Goal: Task Accomplishment & Management: Manage account settings

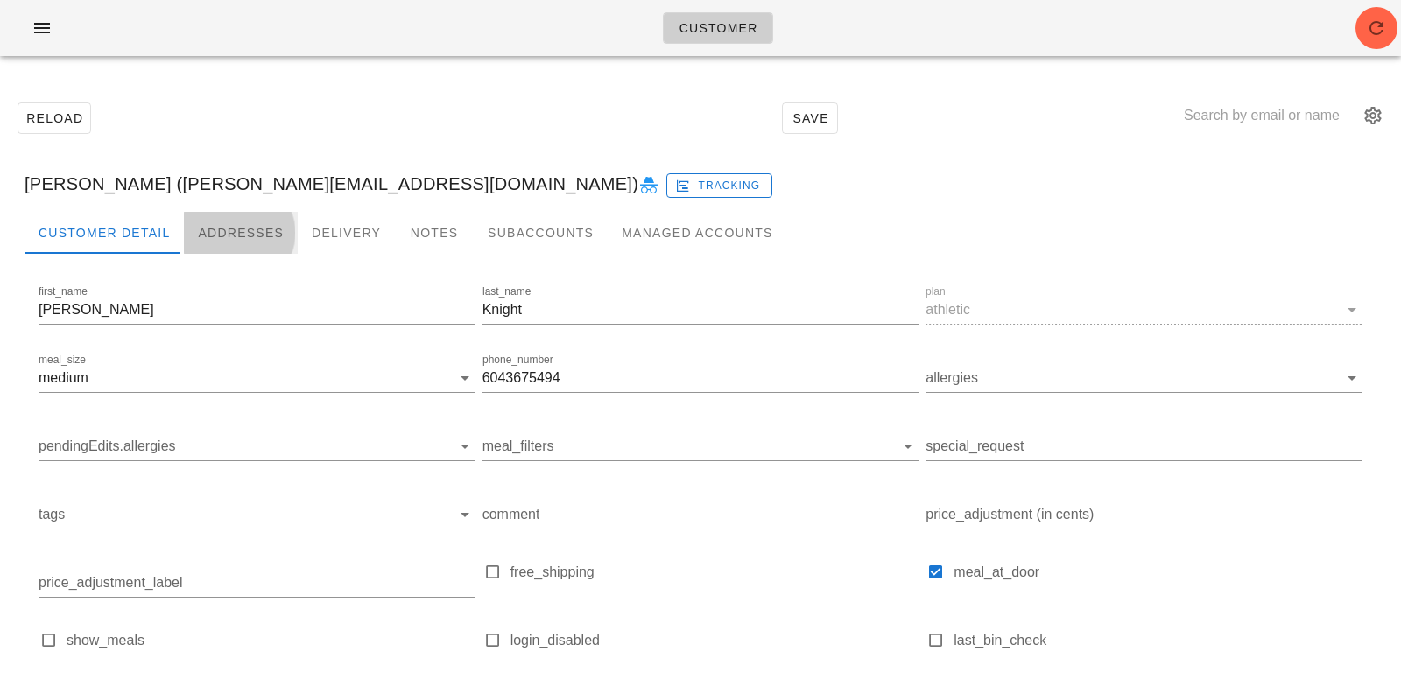
click at [258, 228] on div "Addresses" at bounding box center [241, 233] width 114 height 42
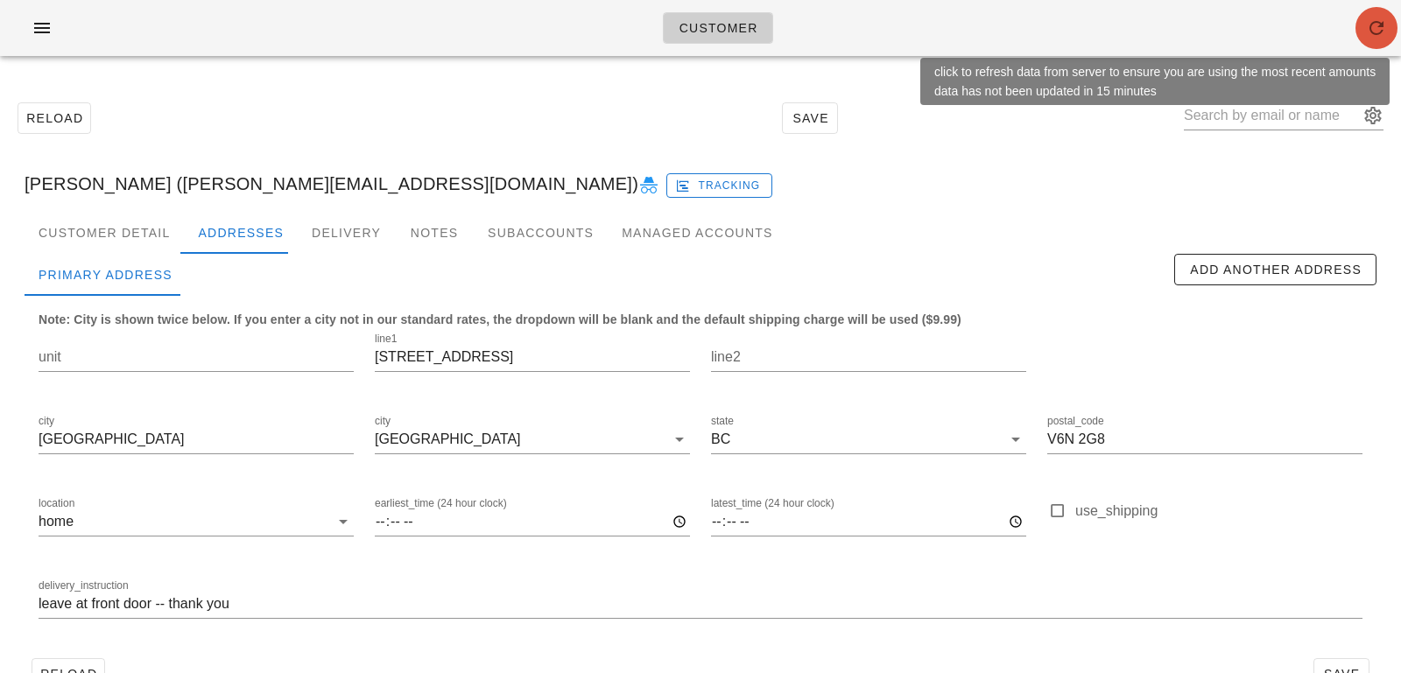
click at [1380, 22] on icon "button" at bounding box center [1376, 28] width 21 height 21
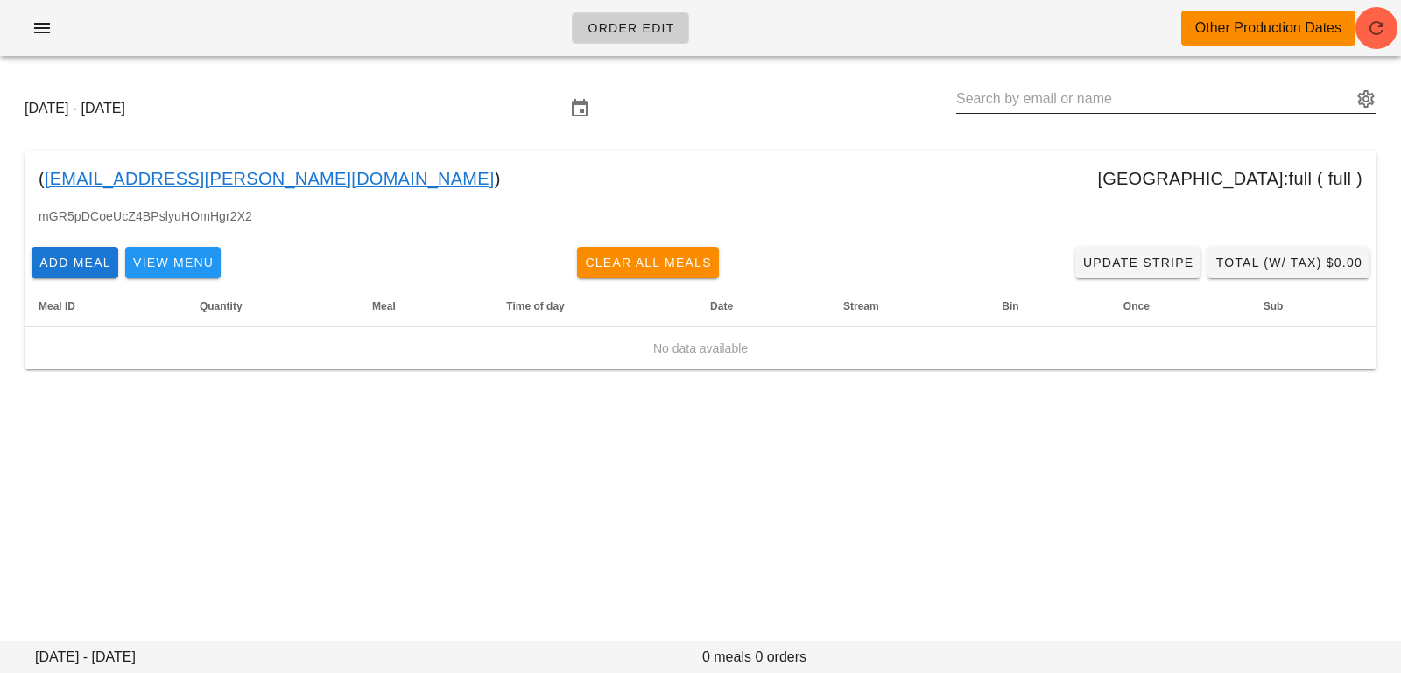
click at [1055, 88] on input "text" at bounding box center [1154, 99] width 396 height 28
paste input "david@sitings.ca"
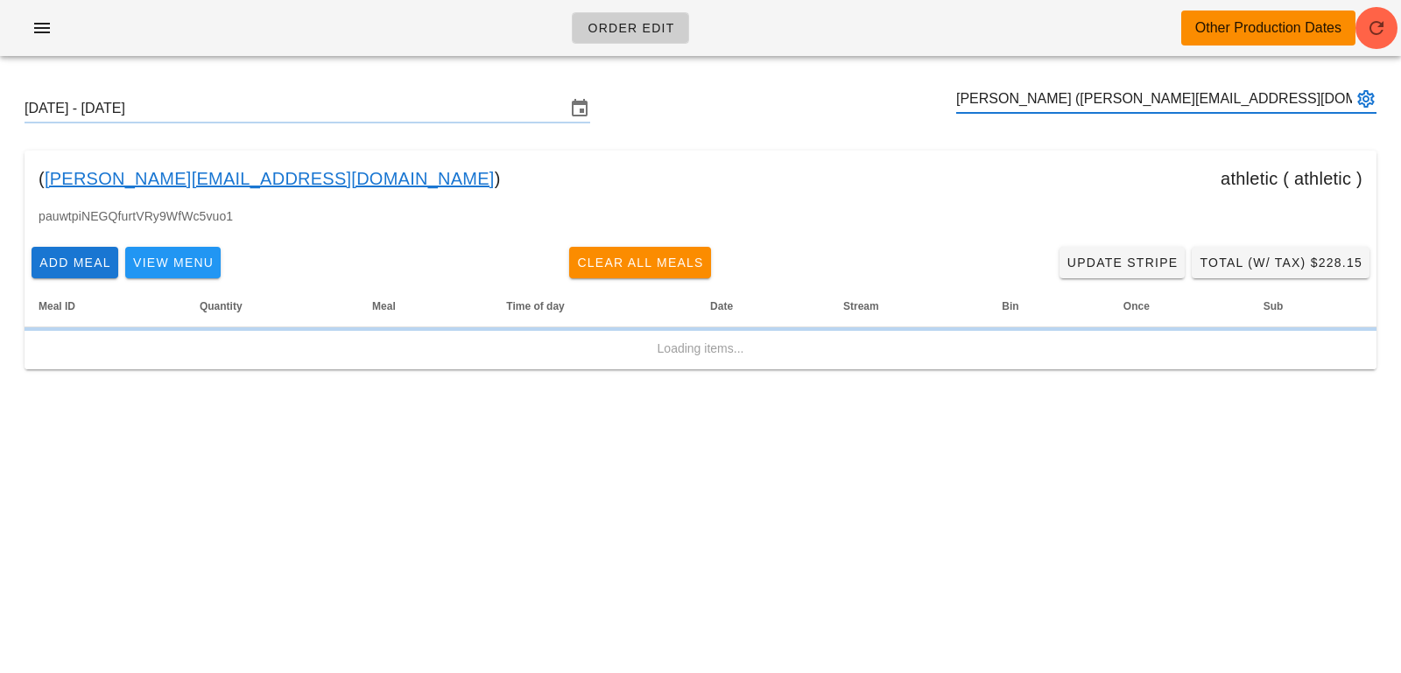
type input "David Knight (david@sitings.ca)"
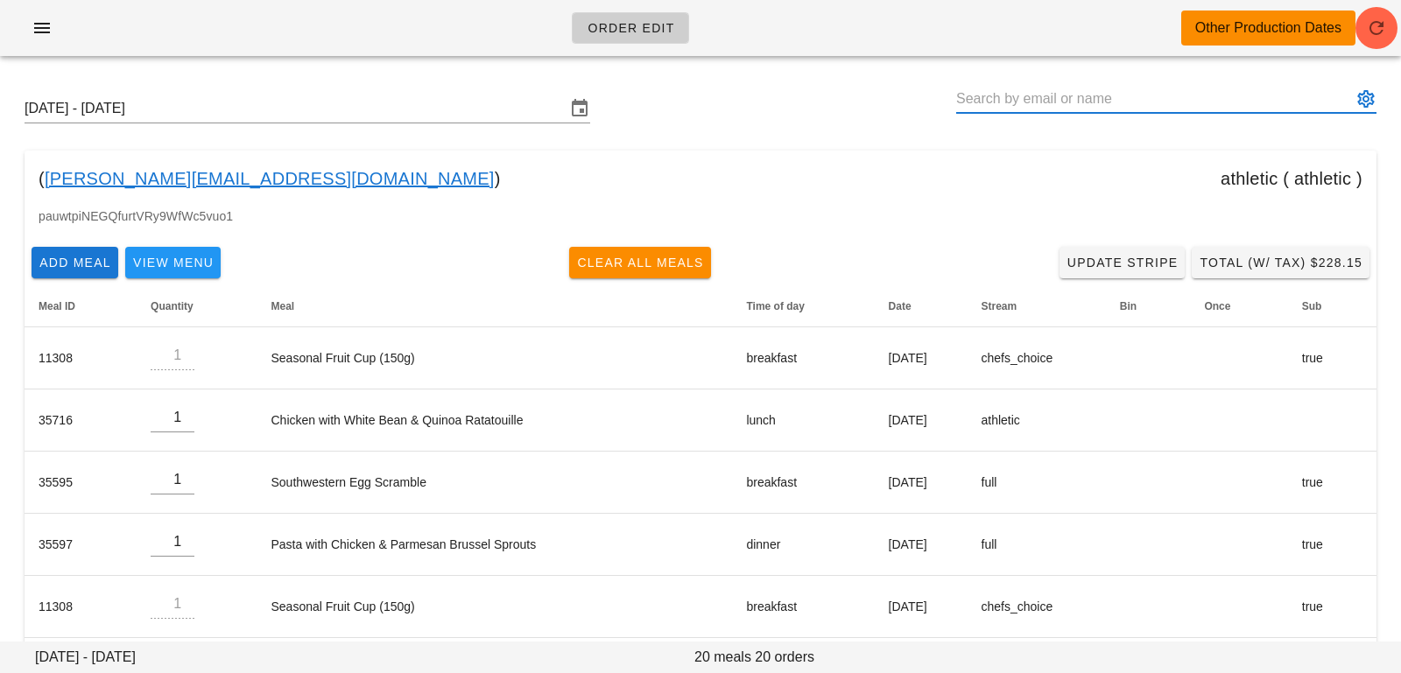
click at [1042, 100] on input "text" at bounding box center [1154, 99] width 396 height 28
paste input "[EMAIL_ADDRESS][DOMAIN_NAME]"
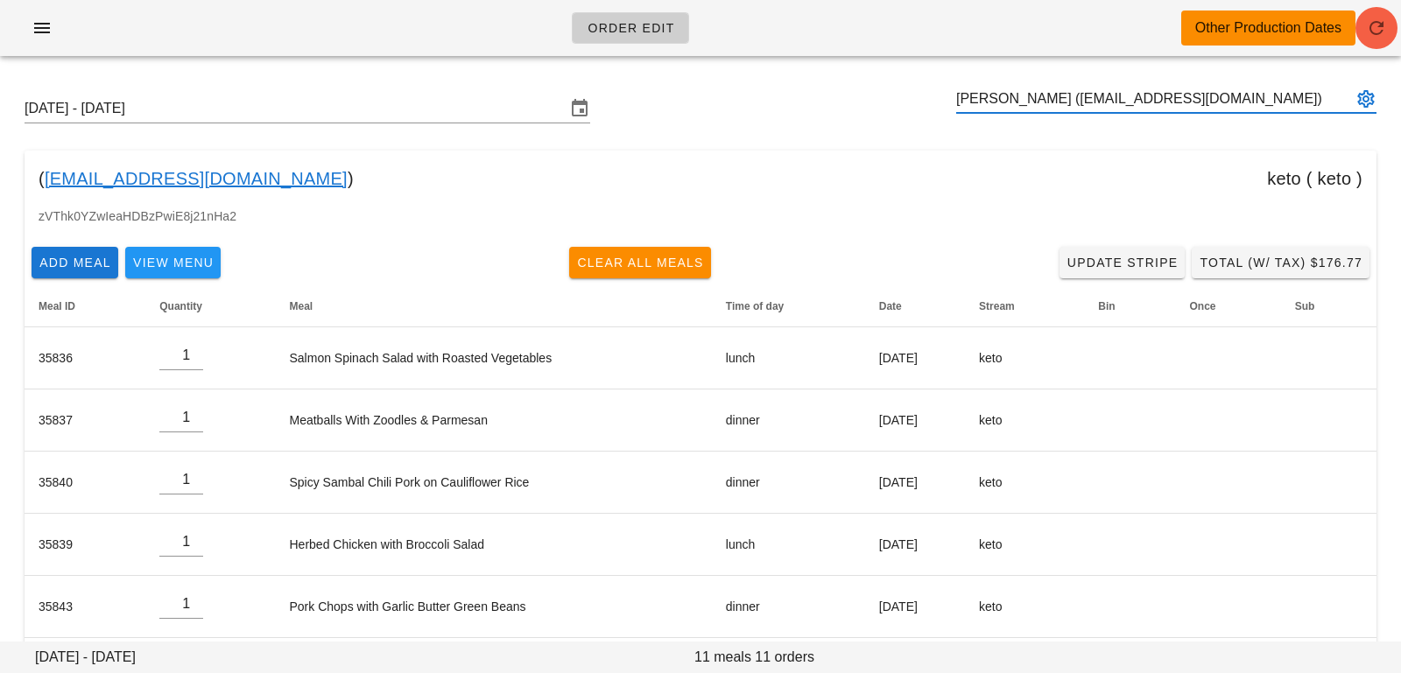
type input "[PERSON_NAME] ([EMAIL_ADDRESS][DOMAIN_NAME])"
click at [1360, 25] on span "button" at bounding box center [1376, 28] width 42 height 21
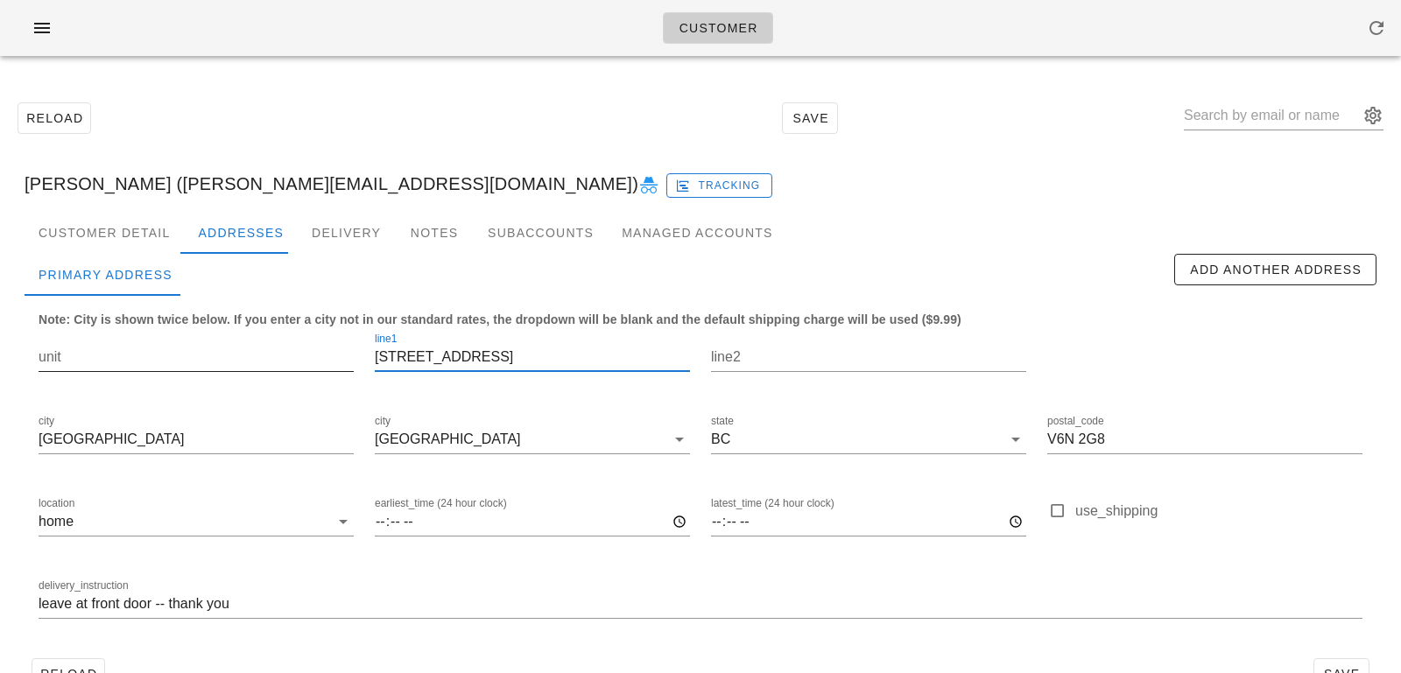
drag, startPoint x: 542, startPoint y: 364, endPoint x: 294, endPoint y: 341, distance: 248.9
click at [294, 341] on div "unit line1 3287 West 33rd Avenue line2 city Vancouver city Vancouver state BC p…" at bounding box center [700, 483] width 1345 height 329
click at [1279, 116] on input "text" at bounding box center [1271, 116] width 175 height 28
paste input "[EMAIL_ADDRESS][DOMAIN_NAME]"
type input "[EMAIL_ADDRESS][DOMAIN_NAME]"
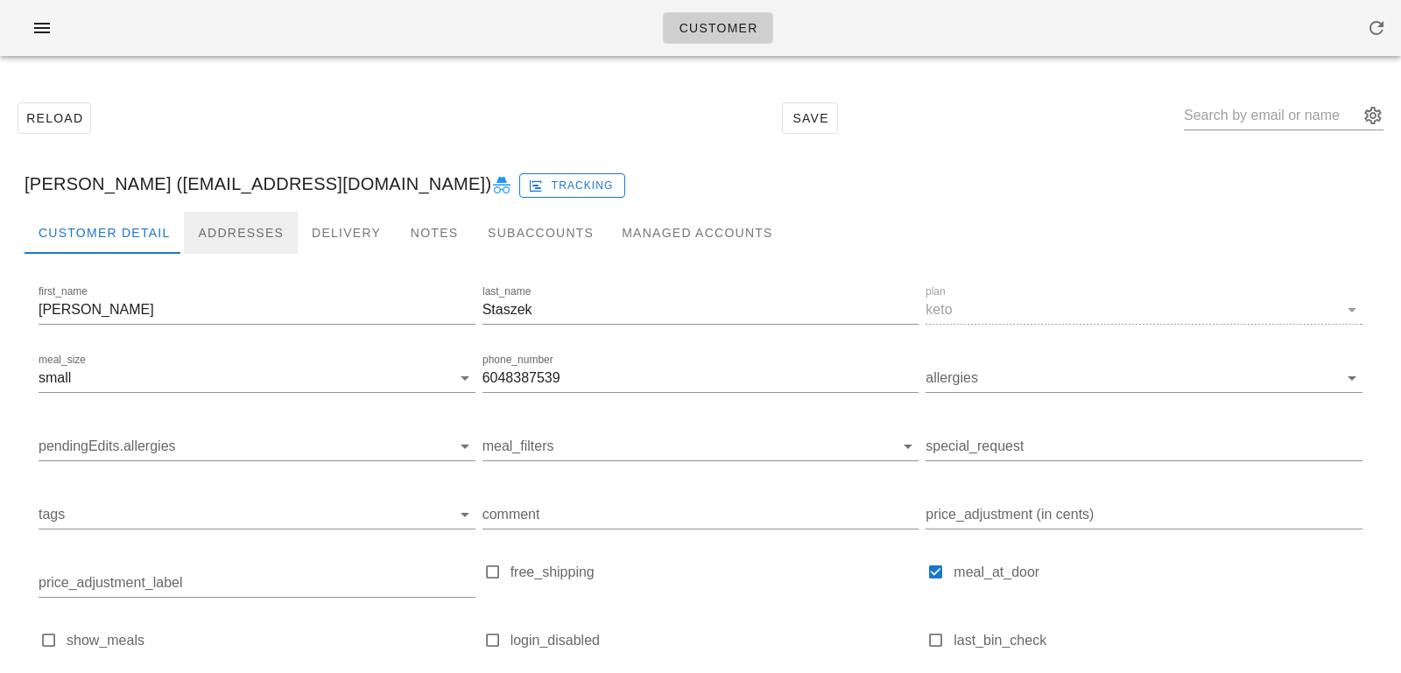
click at [274, 218] on div "Addresses" at bounding box center [241, 233] width 114 height 42
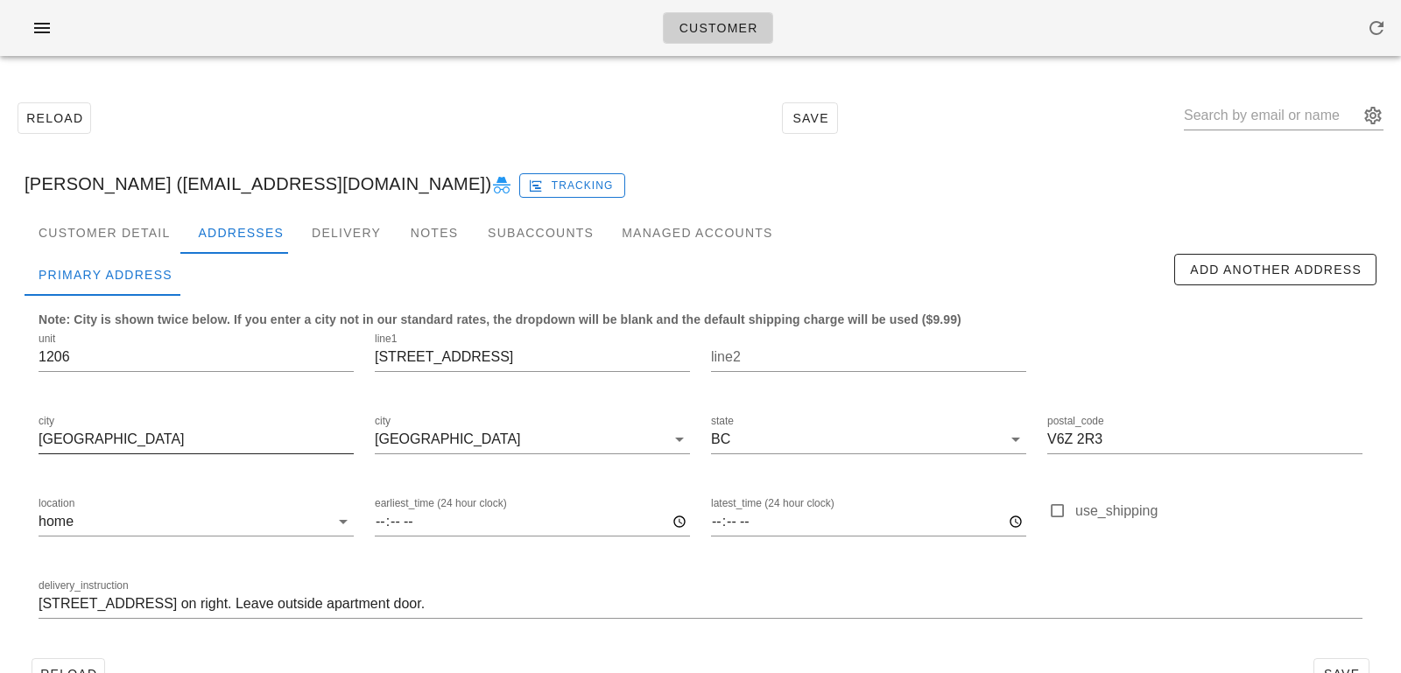
scroll to position [48, 0]
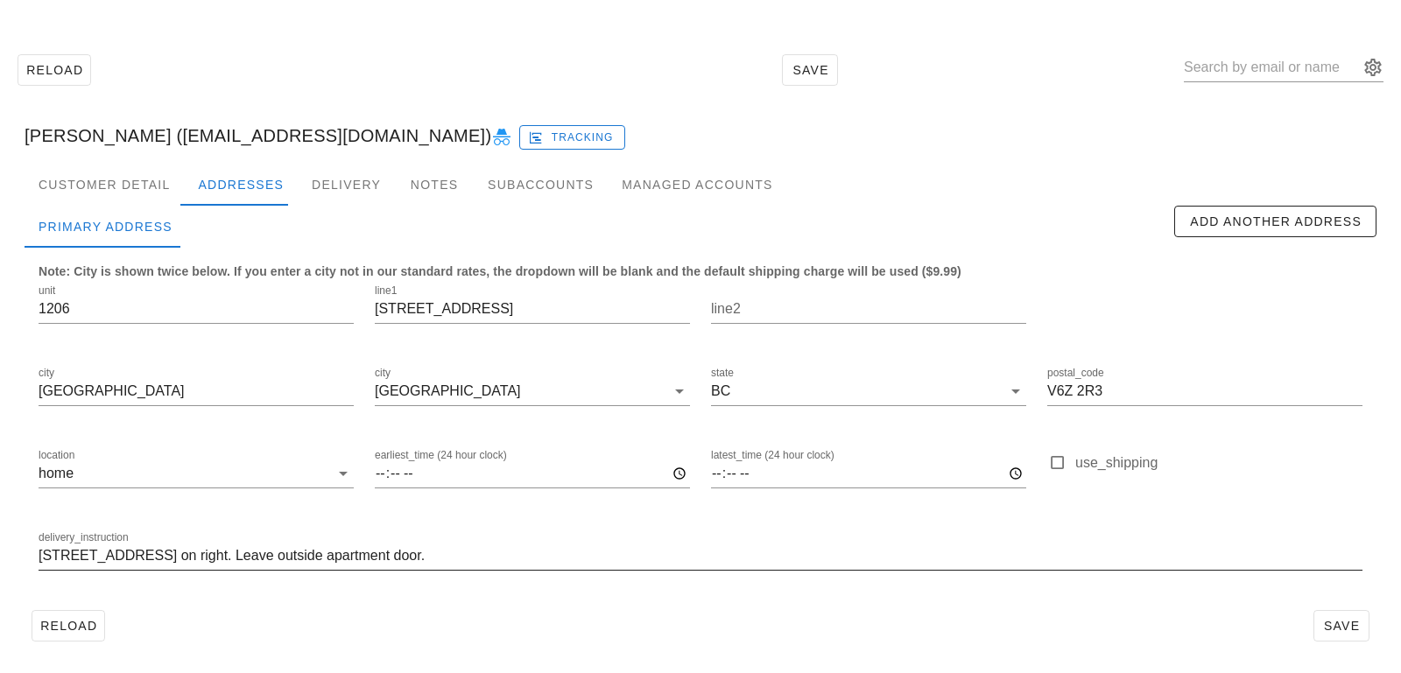
click at [509, 552] on input "Unit 1206, Buzzer 1206, floor 12 on right. Leave outside apartment door." at bounding box center [701, 556] width 1324 height 28
type input "Unit 1206, Buzzer 1206, floor 12 on right. Leave outside apartment door. If una…"
click at [1337, 620] on span "Save" at bounding box center [1341, 626] width 40 height 14
drag, startPoint x: 858, startPoint y: 563, endPoint x: 779, endPoint y: 508, distance: 96.2
click at [782, 510] on div "unit 1206 line1 907 Beach Ave line2 city Vancouver city Vancouver state BC post…" at bounding box center [700, 435] width 1345 height 329
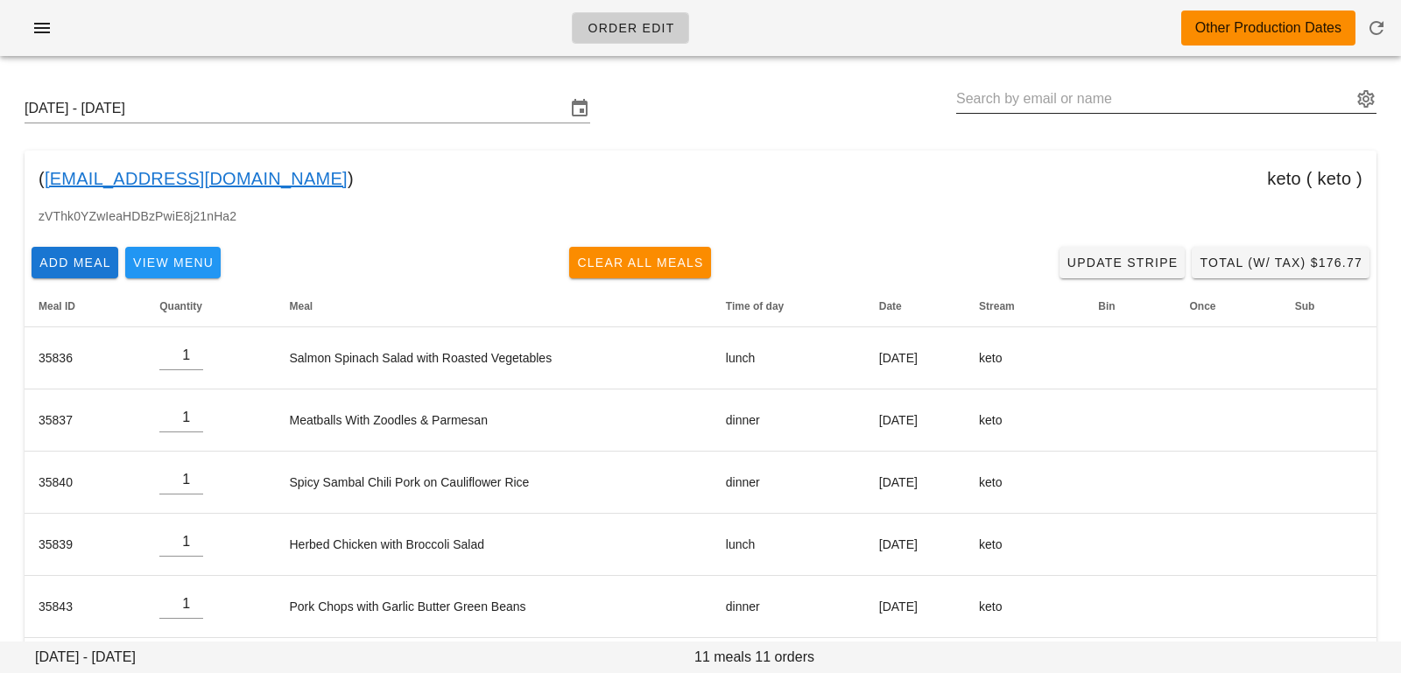
click at [1146, 96] on input "text" at bounding box center [1154, 99] width 396 height 28
paste input "[EMAIL_ADDRESS][DOMAIN_NAME]"
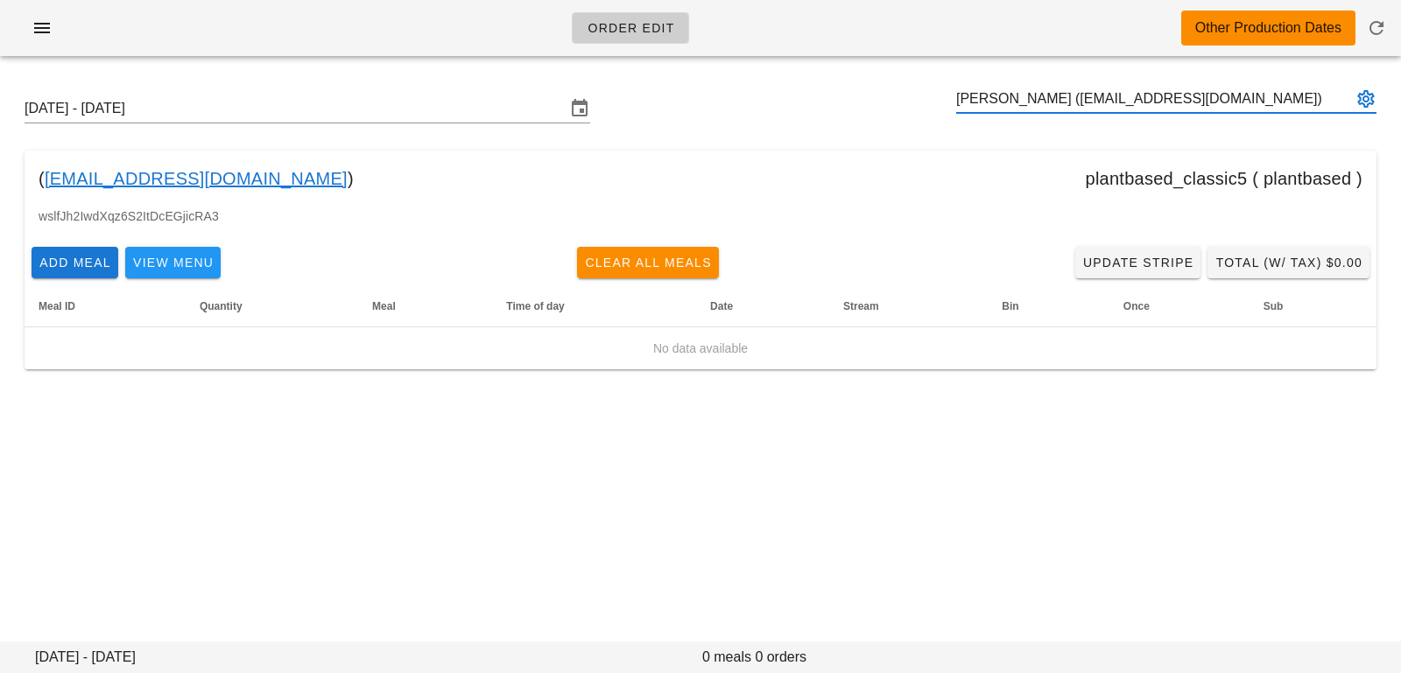
type input "[PERSON_NAME] ([EMAIL_ADDRESS][DOMAIN_NAME])"
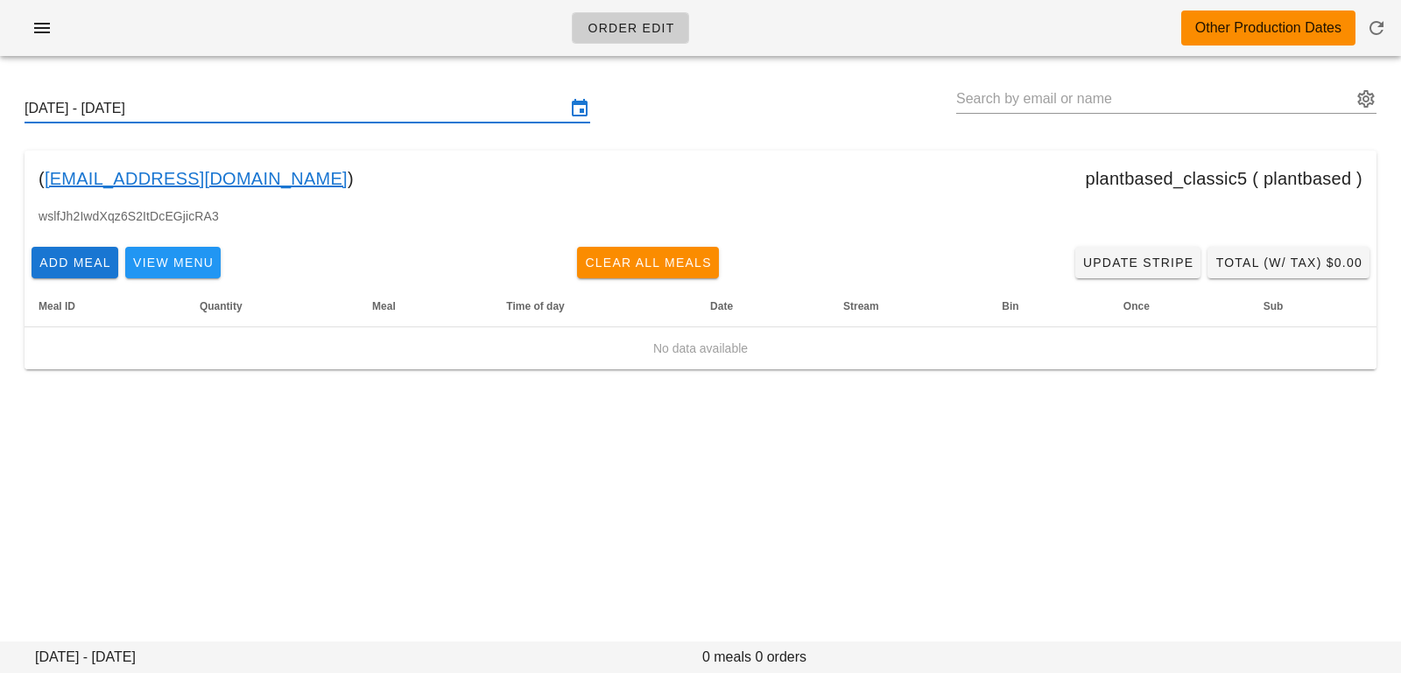
click at [418, 103] on input "[DATE] - [DATE]" at bounding box center [295, 109] width 541 height 28
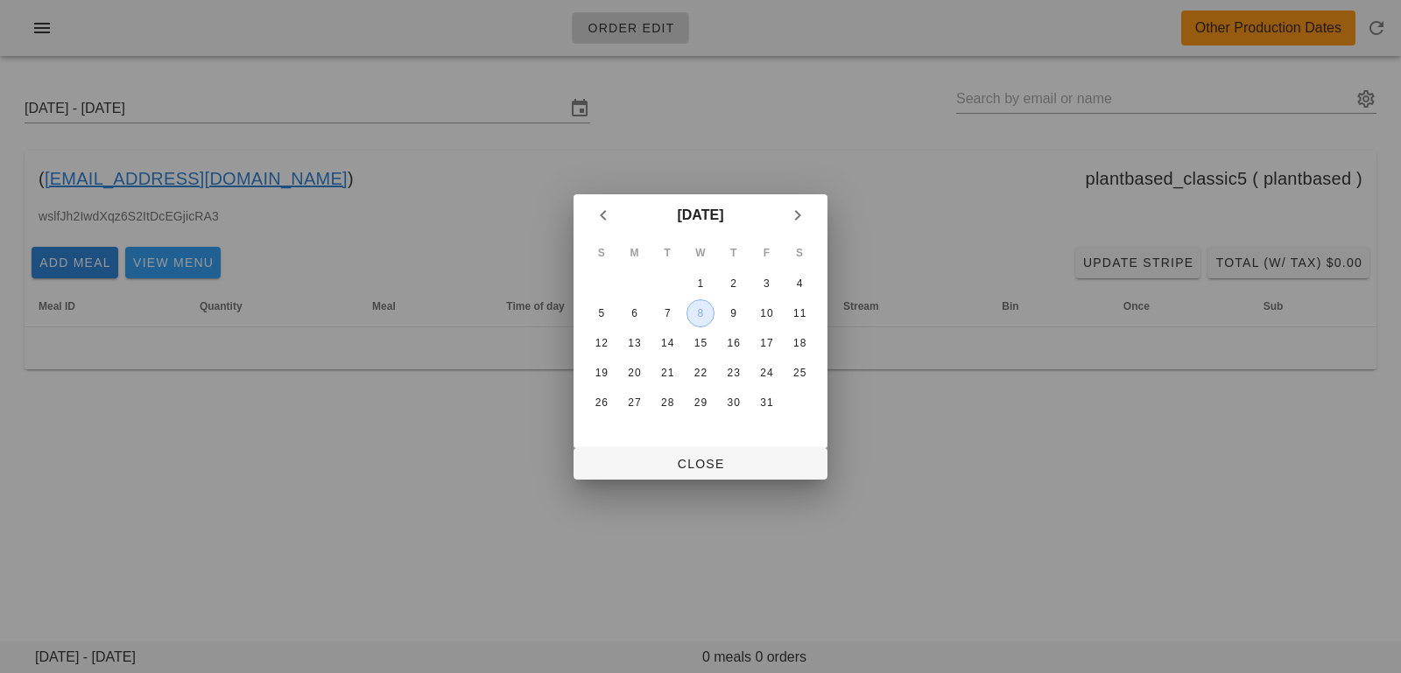
click at [703, 309] on div "8" at bounding box center [700, 313] width 26 height 12
click at [685, 458] on span "Close" at bounding box center [700, 464] width 226 height 14
type input "Sunday October 5 - Saturday October 11"
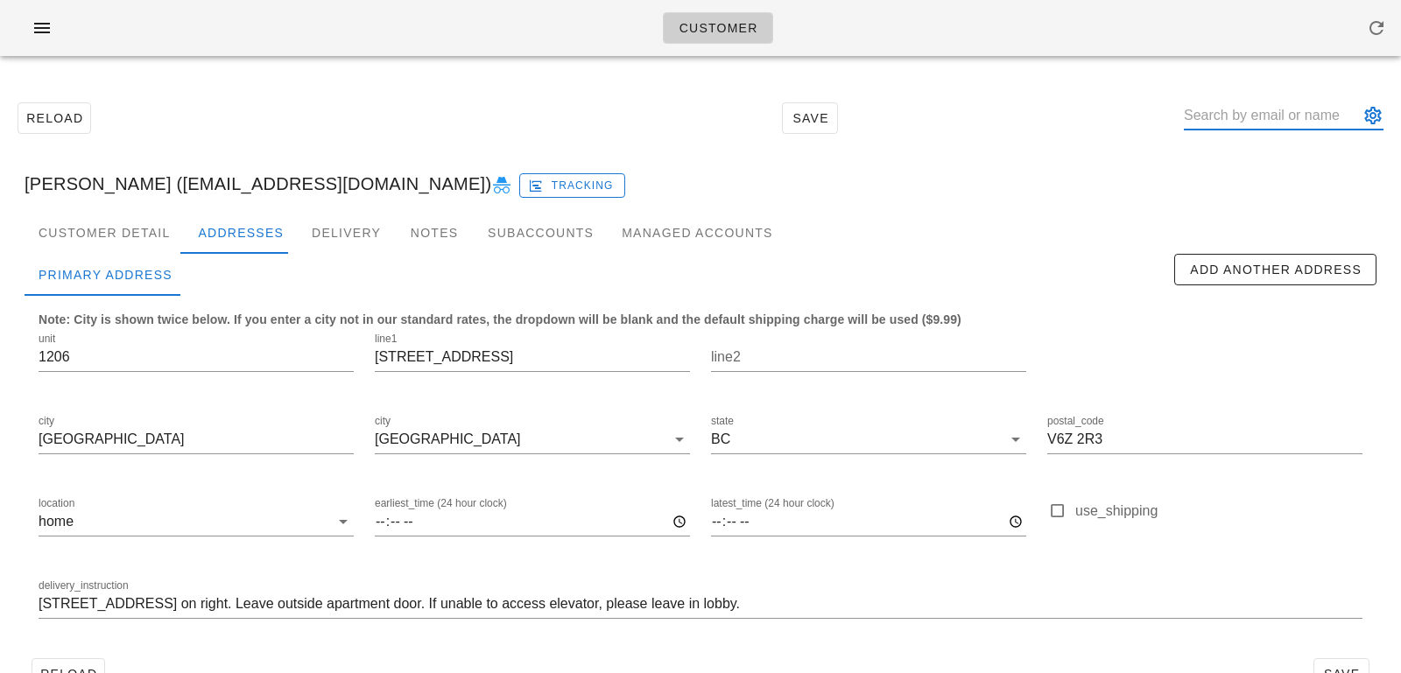
click at [1230, 114] on input "text" at bounding box center [1271, 116] width 175 height 28
paste input "amandamcnab_6@hotmail.com"
type input "amandamcnab_6@hotmail.com"
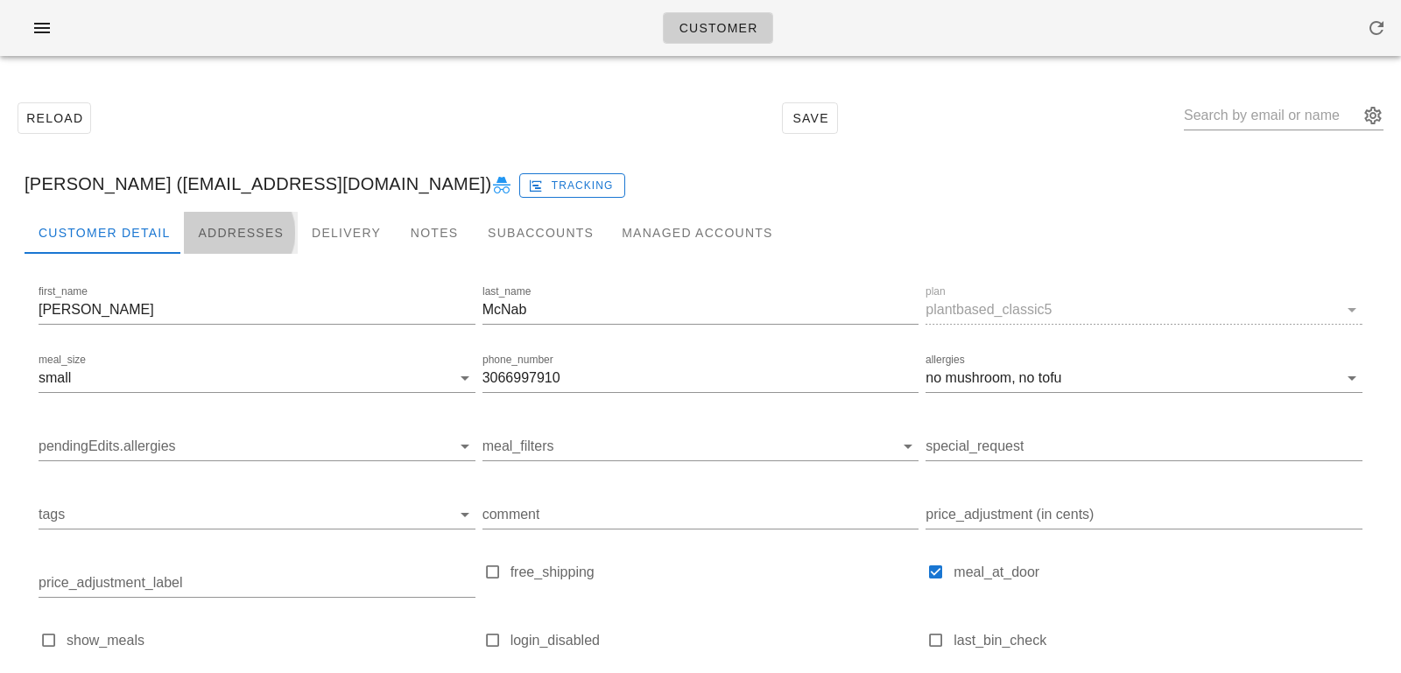
click at [223, 220] on div "Addresses" at bounding box center [241, 233] width 114 height 42
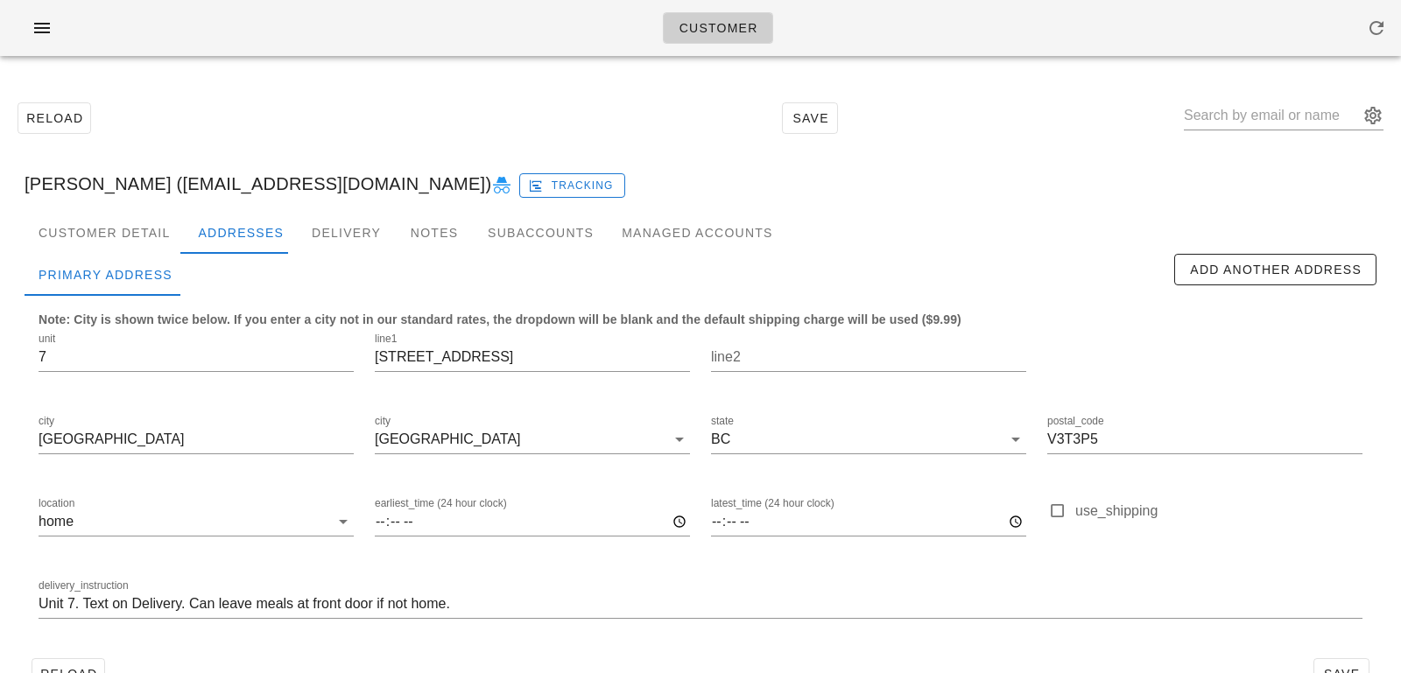
click at [116, 208] on div "[PERSON_NAME] ([EMAIL_ADDRESS][DOMAIN_NAME]) Tracking" at bounding box center [701, 184] width 1380 height 56
click at [113, 237] on div "Customer Detail" at bounding box center [104, 233] width 159 height 42
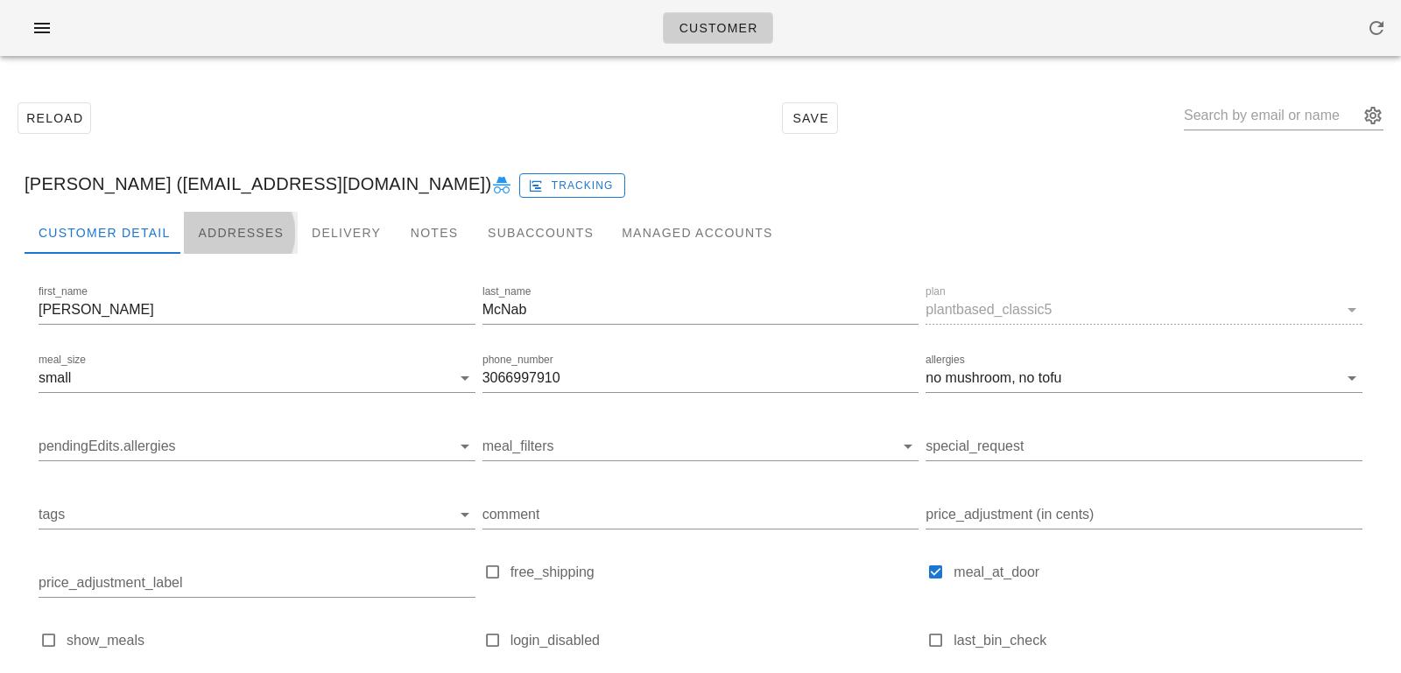
click at [214, 234] on div "Addresses" at bounding box center [241, 233] width 114 height 42
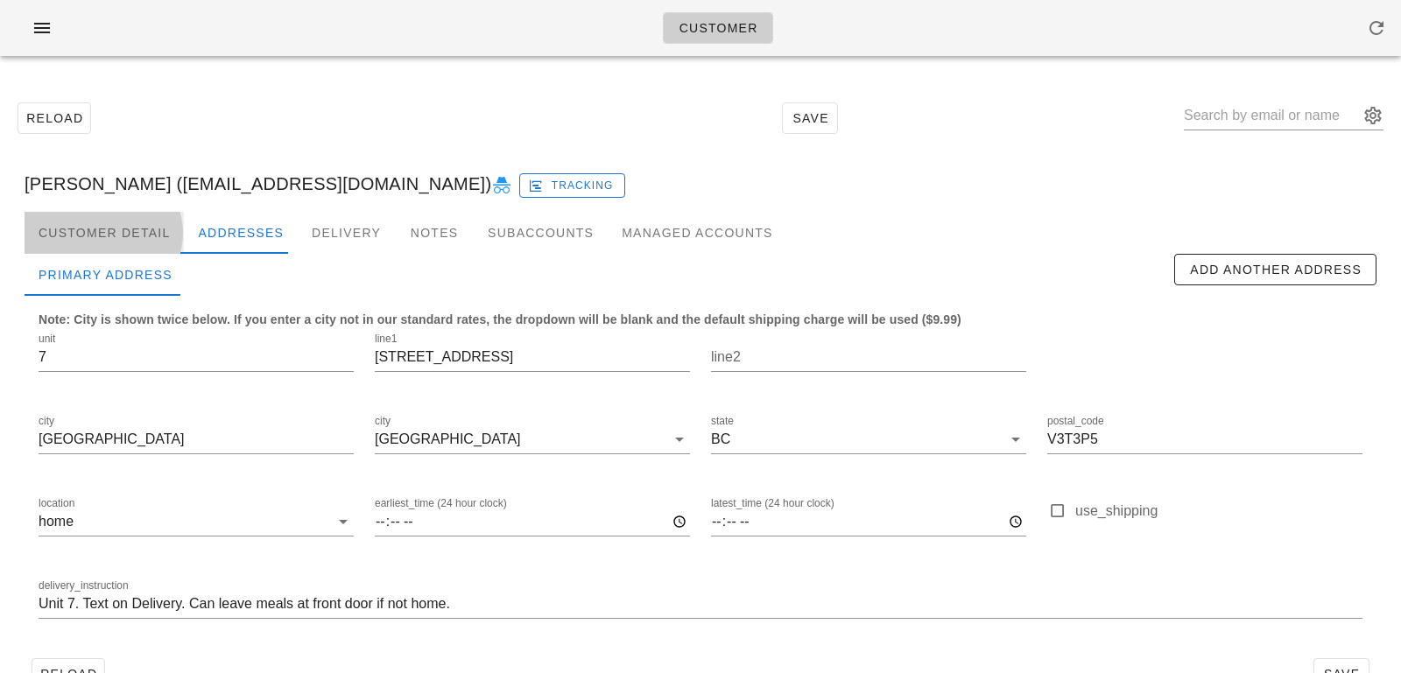
click at [166, 233] on div "Customer Detail" at bounding box center [104, 233] width 159 height 42
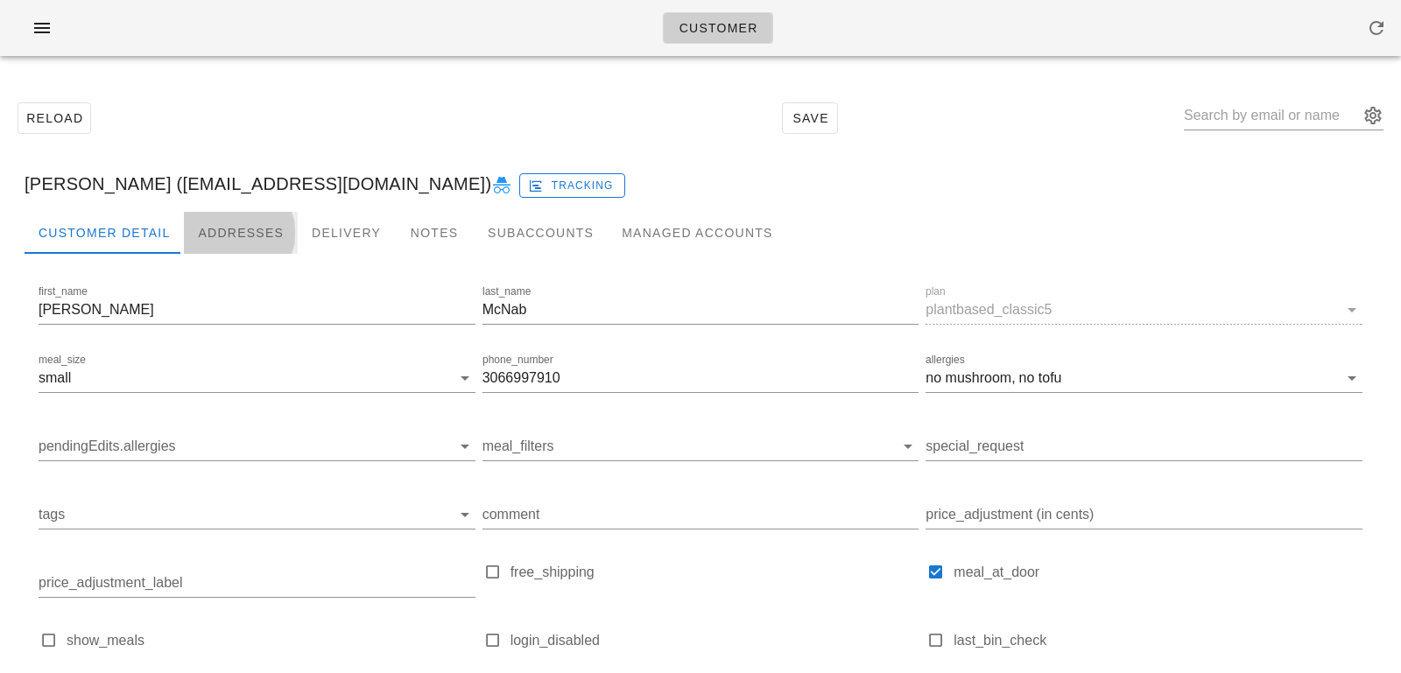
click at [223, 236] on div "Addresses" at bounding box center [241, 233] width 114 height 42
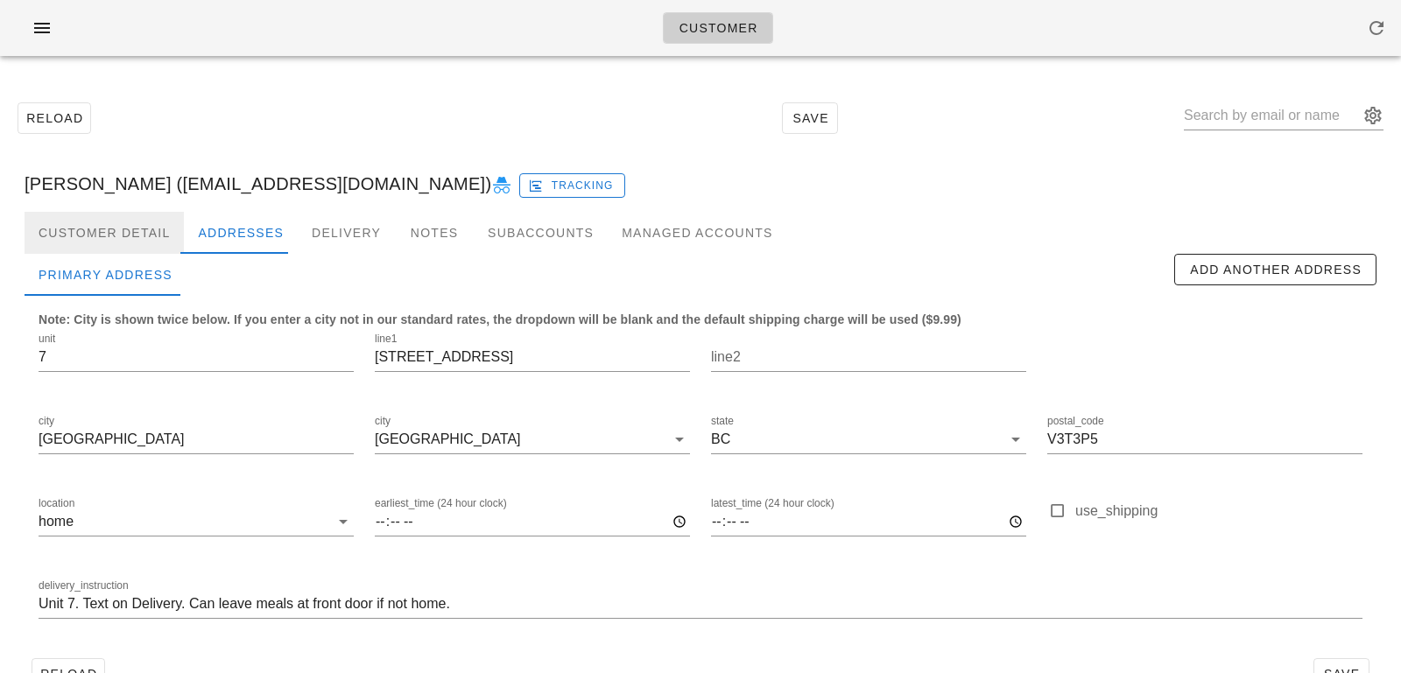
click at [155, 229] on div "Customer Detail" at bounding box center [104, 233] width 159 height 42
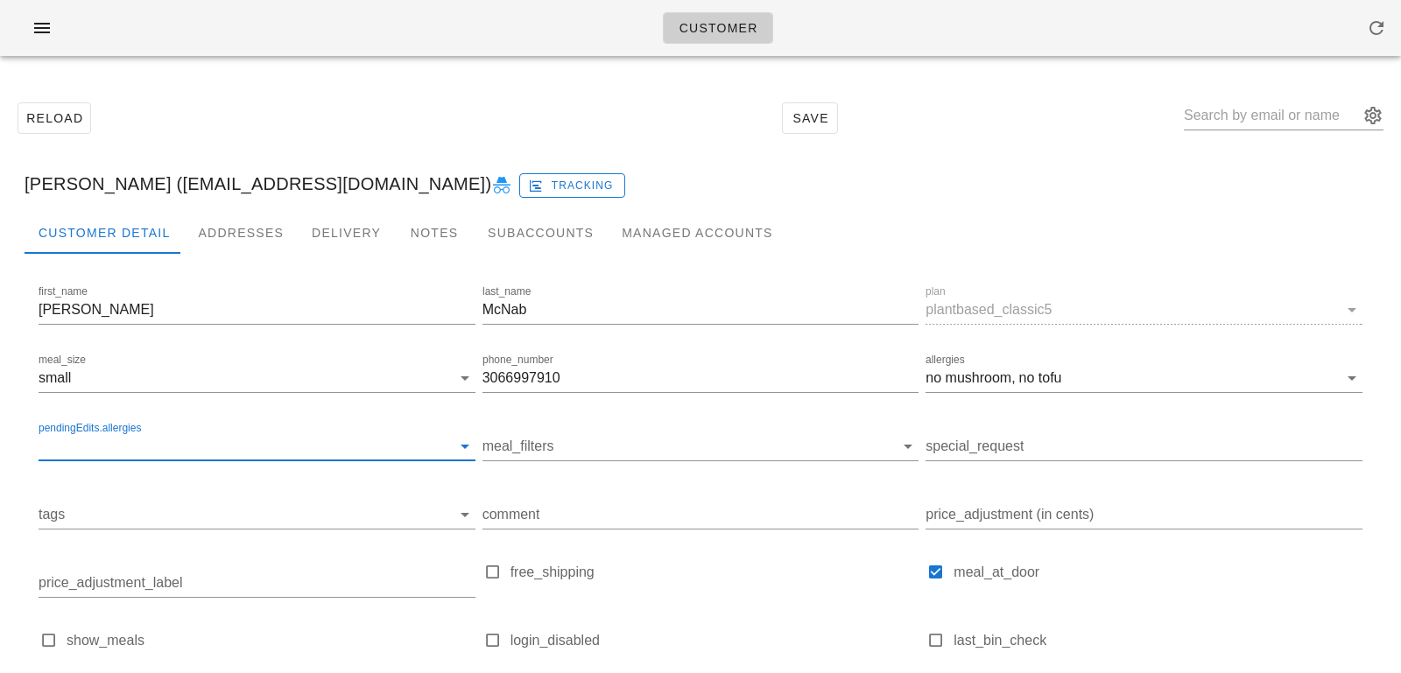
click at [137, 452] on input "pendingEdits.allergies" at bounding box center [243, 446] width 409 height 28
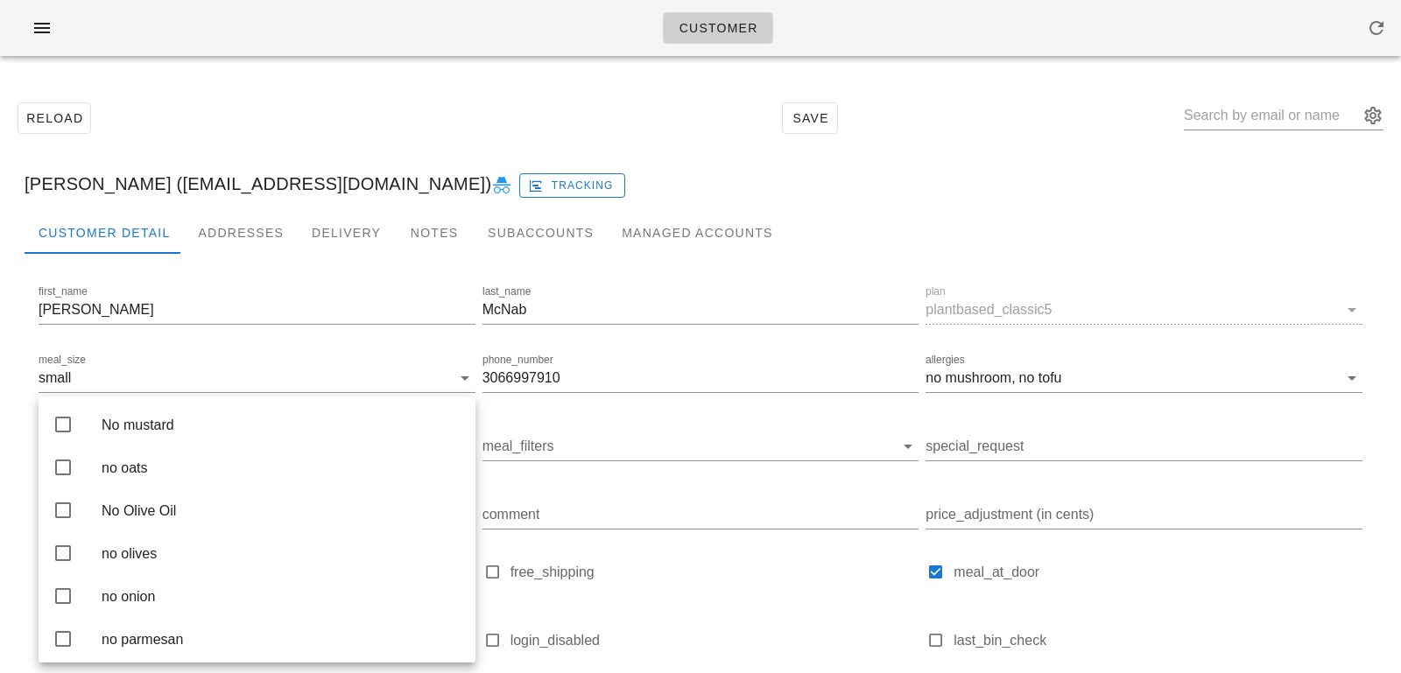
scroll to position [2570, 0]
click at [212, 352] on div "no mushroom" at bounding box center [282, 343] width 360 height 17
click at [322, 145] on div "Reload Save" at bounding box center [701, 118] width 1380 height 75
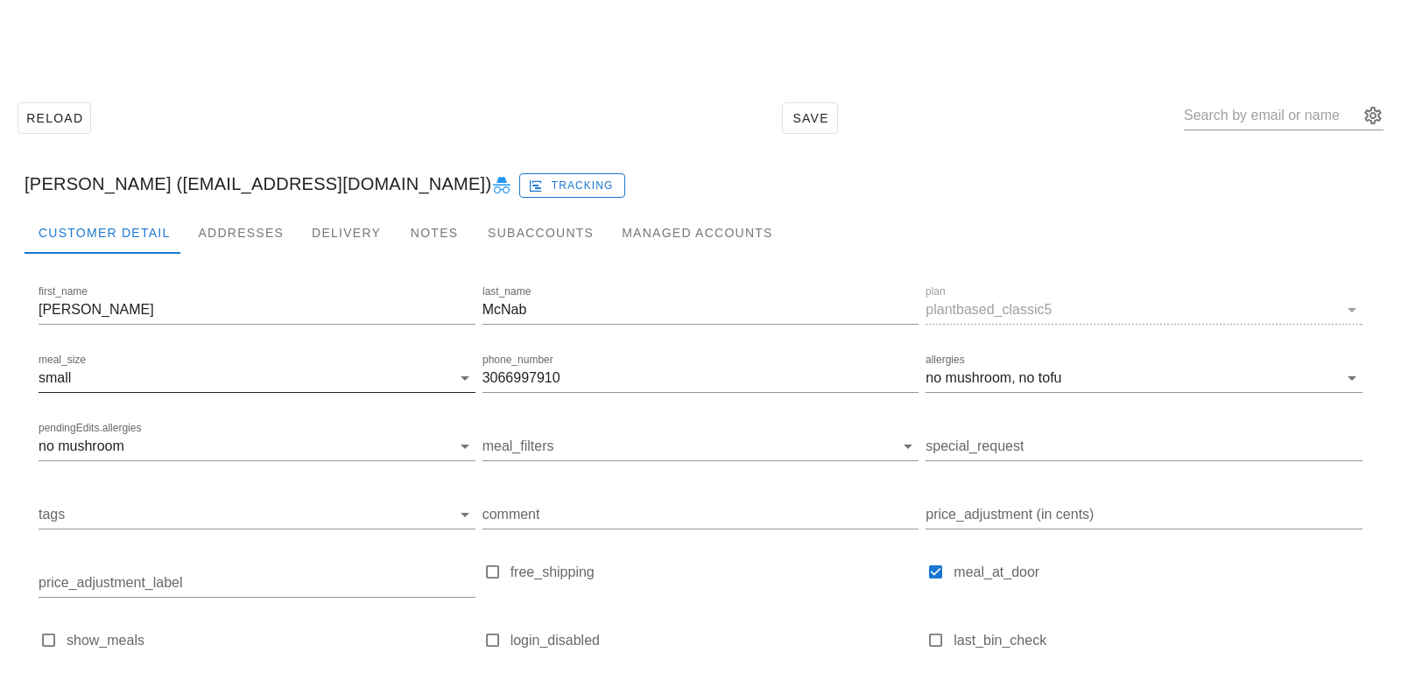
scroll to position [173, 0]
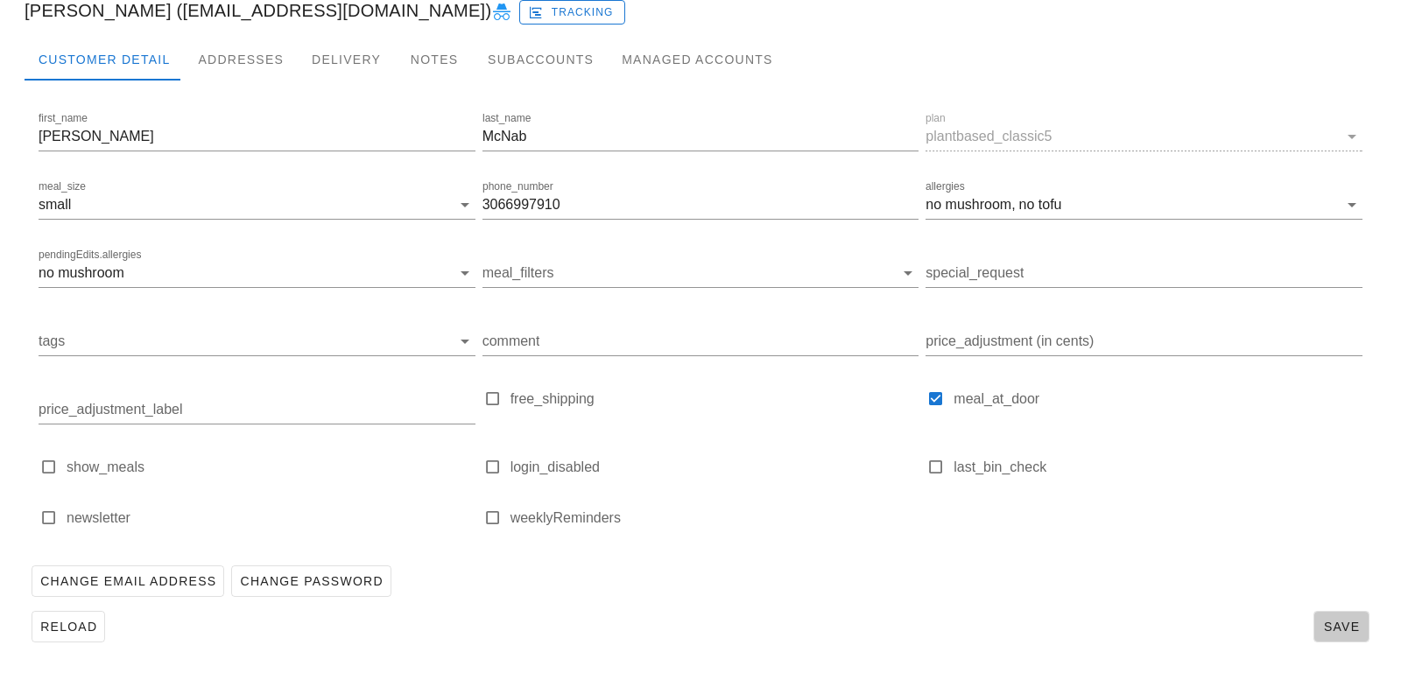
click at [1321, 626] on span "Save" at bounding box center [1341, 627] width 40 height 14
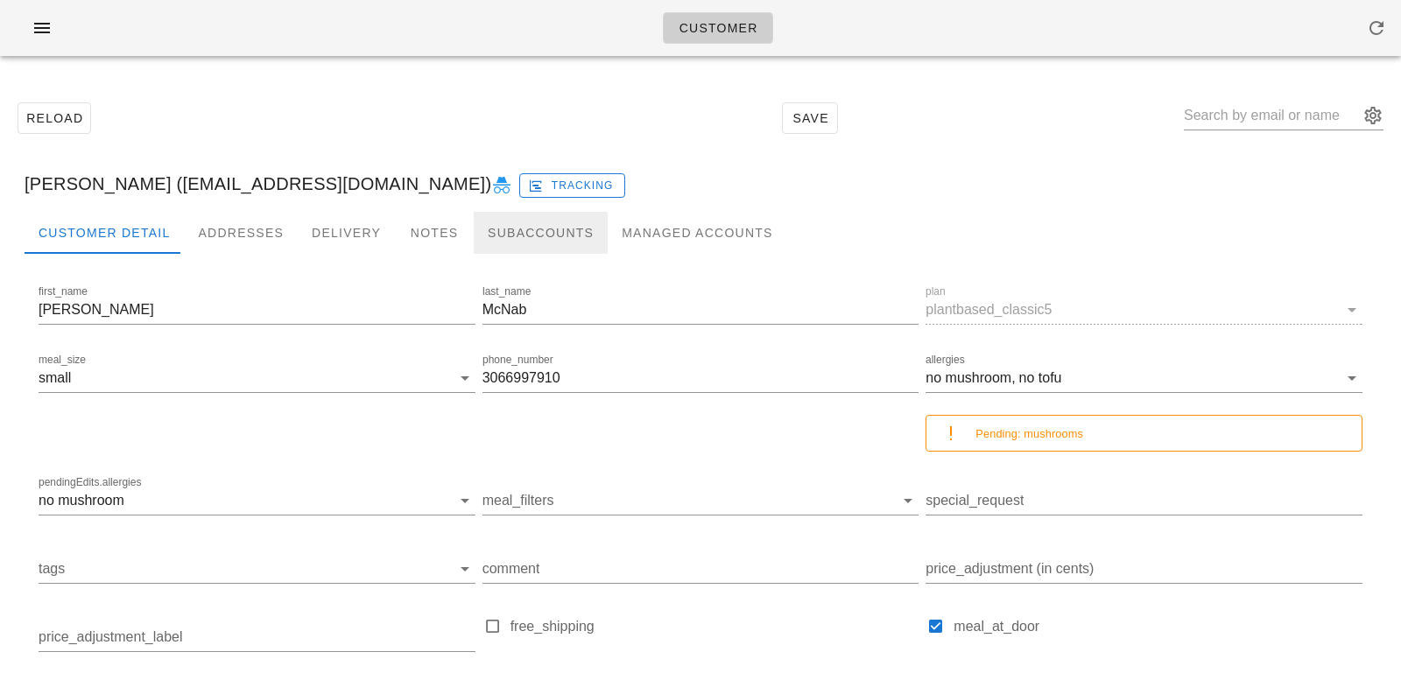
click at [510, 230] on div "Subaccounts" at bounding box center [541, 233] width 134 height 42
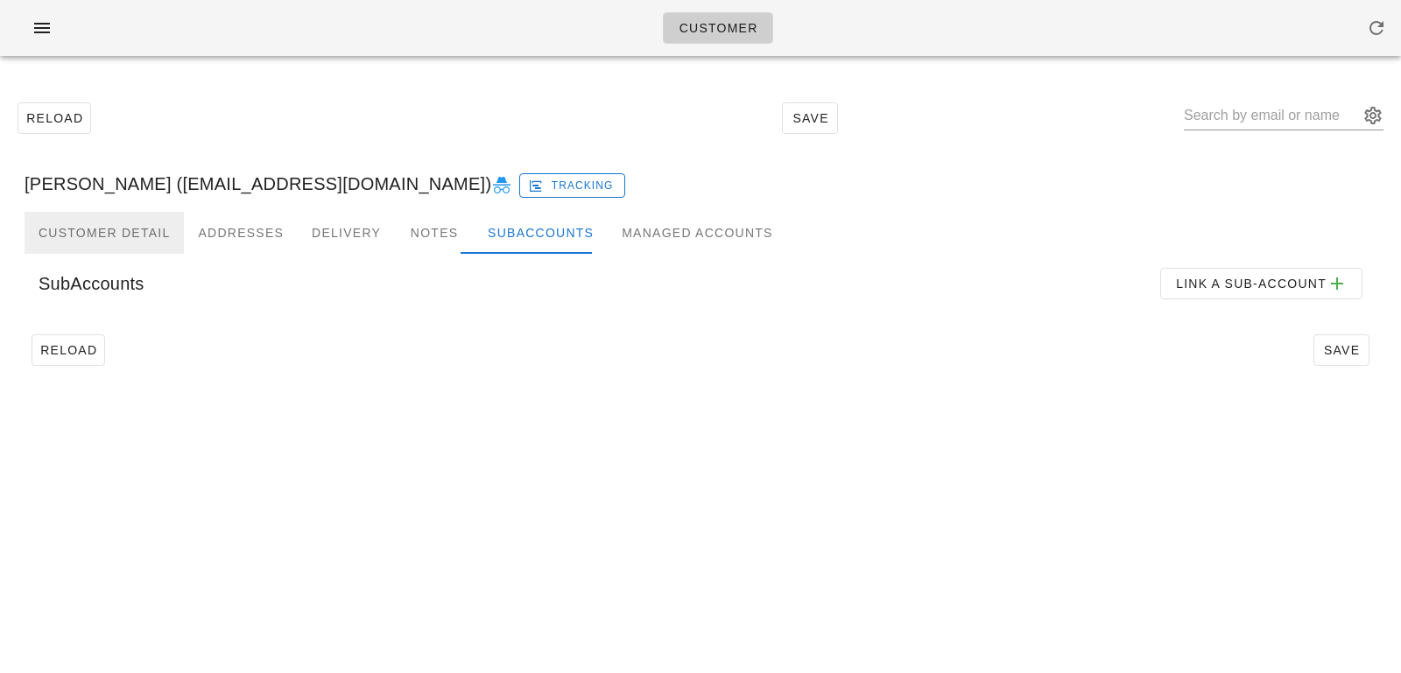
click at [168, 219] on div "Customer Detail" at bounding box center [104, 233] width 159 height 42
